Goal: Task Accomplishment & Management: Use online tool/utility

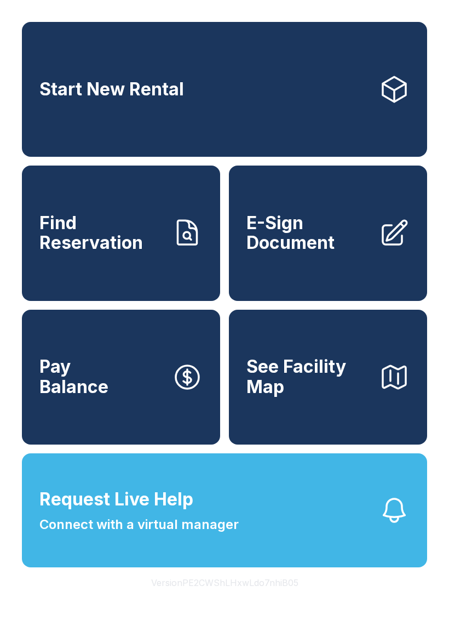
click at [333, 421] on button "See Facility Map" at bounding box center [328, 377] width 198 height 135
click at [292, 598] on button "Version PE2CWShLHxwLdo7nhiB05" at bounding box center [224, 582] width 165 height 31
click at [296, 619] on div "Start New Rental Find Reservation E-Sign Document Pay Balance See Facility Map …" at bounding box center [224, 310] width 449 height 620
click at [324, 253] on span "E-Sign Document" at bounding box center [309, 233] width 124 height 40
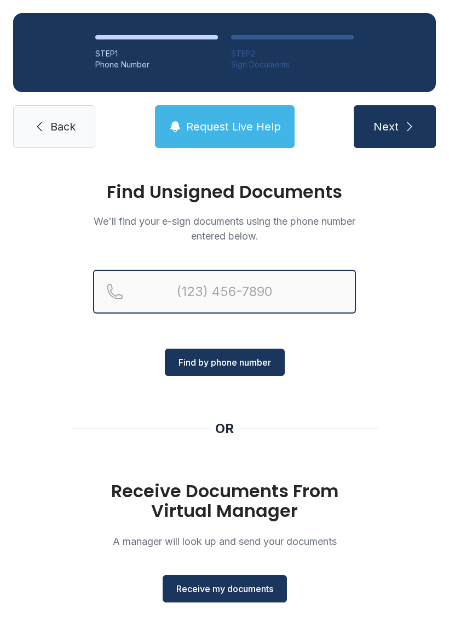
click at [147, 292] on input "Reservation phone number" at bounding box center [224, 292] width 263 height 44
type input "[PHONE_NUMBER]"
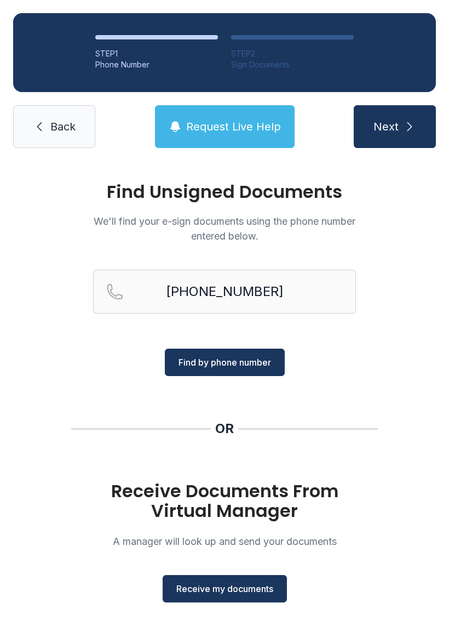
click at [225, 357] on span "Find by phone number" at bounding box center [225, 362] width 93 height 13
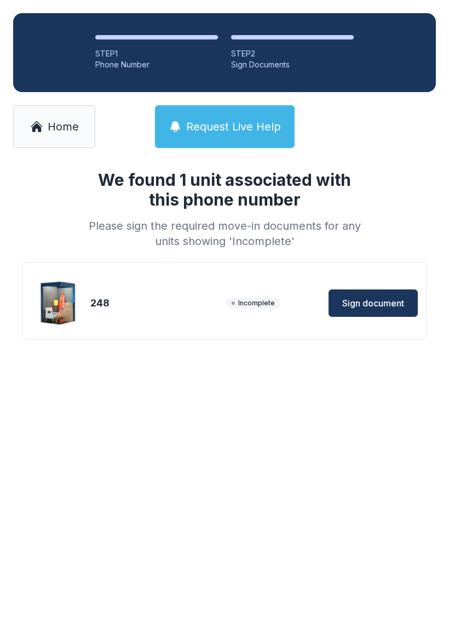
click at [365, 304] on span "Sign document" at bounding box center [374, 302] width 62 height 13
click at [379, 301] on span "Sign document" at bounding box center [374, 302] width 62 height 13
